Goal: Task Accomplishment & Management: Use online tool/utility

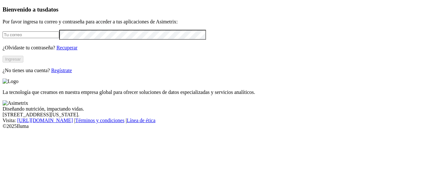
click at [46, 38] on input "email" at bounding box center [31, 34] width 57 height 7
type input "[PERSON_NAME][EMAIL_ADDRESS][PERSON_NAME][DOMAIN_NAME]"
click input "submit" at bounding box center [0, 0] width 0 height 0
